Goal: Find contact information: Find contact information

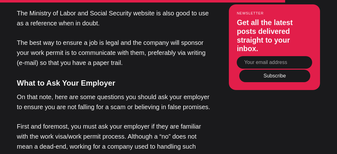
scroll to position [1526, 0]
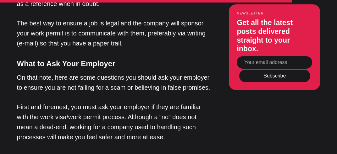
click at [250, 63] on input "Your email address" at bounding box center [274, 62] width 75 height 13
type input "[EMAIL_ADDRESS][DOMAIN_NAME]"
click at [281, 77] on button "Subscribe" at bounding box center [274, 76] width 71 height 13
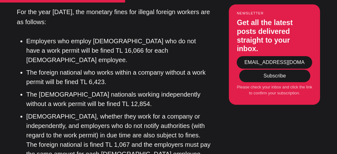
scroll to position [636, 0]
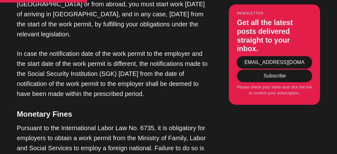
click at [283, 77] on button "Subscribe" at bounding box center [274, 76] width 71 height 13
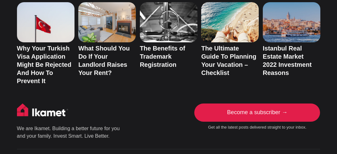
scroll to position [2130, 0]
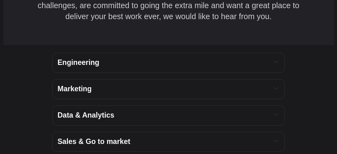
scroll to position [730, 0]
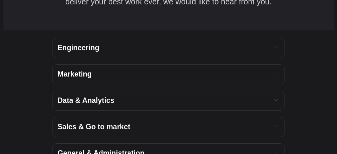
click at [277, 49] on icon "Expand toggle to read content" at bounding box center [276, 47] width 4 height 4
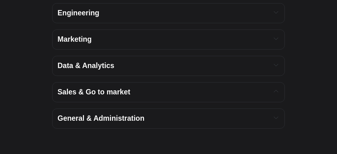
scroll to position [796, 0]
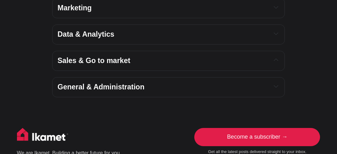
click at [273, 83] on button "Expand toggle to read content" at bounding box center [275, 87] width 7 height 8
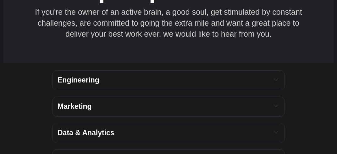
scroll to position [712, 0]
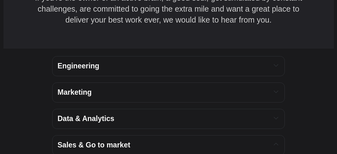
click at [273, 88] on button "Expand toggle to read content" at bounding box center [275, 92] width 7 height 8
click at [276, 68] on icon "Expand toggle to read content" at bounding box center [276, 65] width 4 height 4
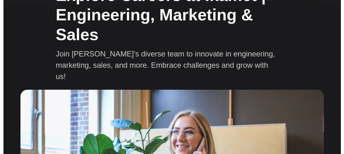
scroll to position [0, 0]
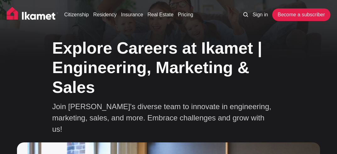
click at [248, 15] on icon at bounding box center [245, 14] width 5 height 5
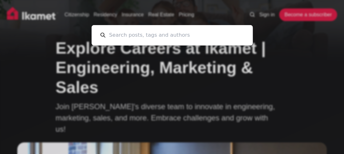
click at [257, 33] on div "Cancel" at bounding box center [172, 77] width 344 height 154
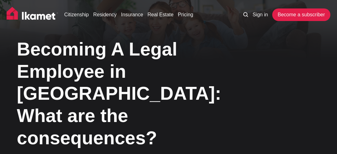
click at [300, 36] on div "Becoming A Legal Employee in Turkey: What are the consequences? Blog Working Em…" at bounding box center [168, 107] width 303 height 144
click at [39, 17] on img at bounding box center [33, 15] width 52 height 16
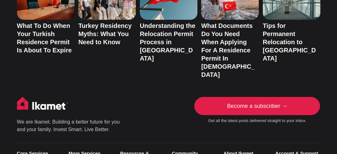
scroll to position [1128, 0]
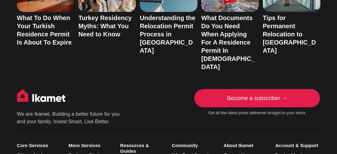
click at [237, 152] on link "Contact Us" at bounding box center [234, 154] width 23 height 5
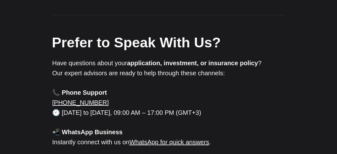
scroll to position [303, 0]
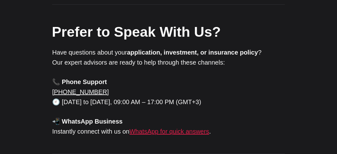
click at [192, 128] on link "WhatsApp for quick answers" at bounding box center [169, 131] width 80 height 7
